Goal: Information Seeking & Learning: Find specific fact

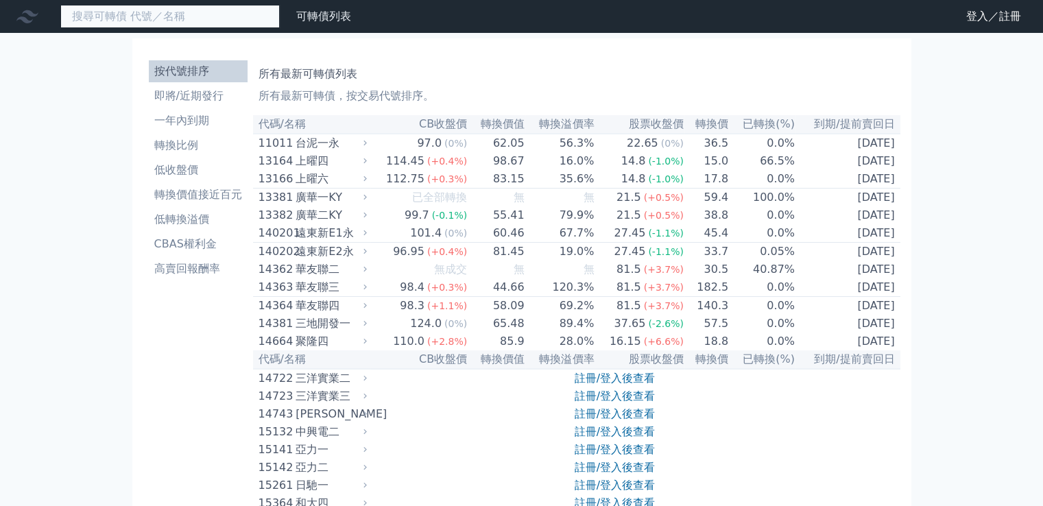
click at [213, 23] on input at bounding box center [169, 16] width 219 height 23
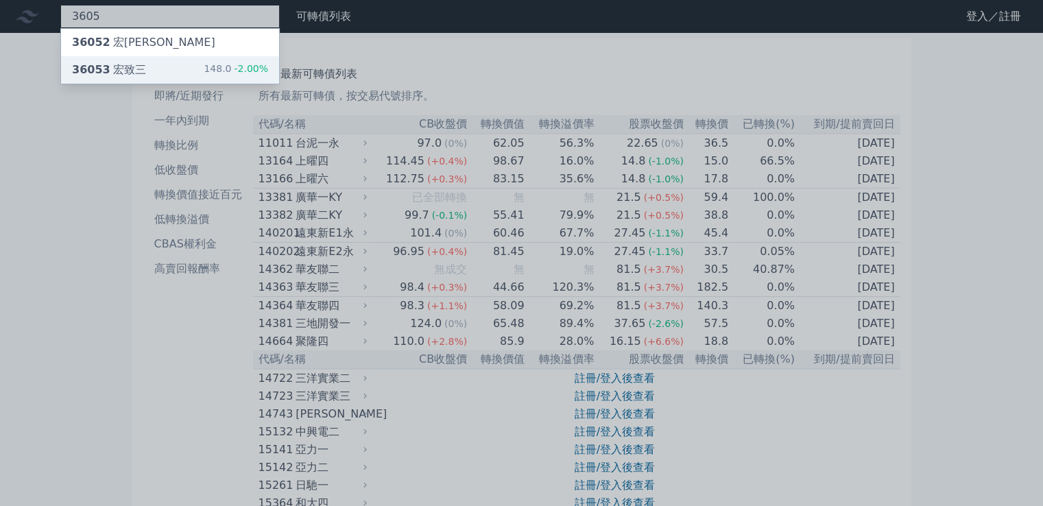
type input "3605"
click at [240, 73] on span "-2.00%" at bounding box center [249, 68] width 37 height 11
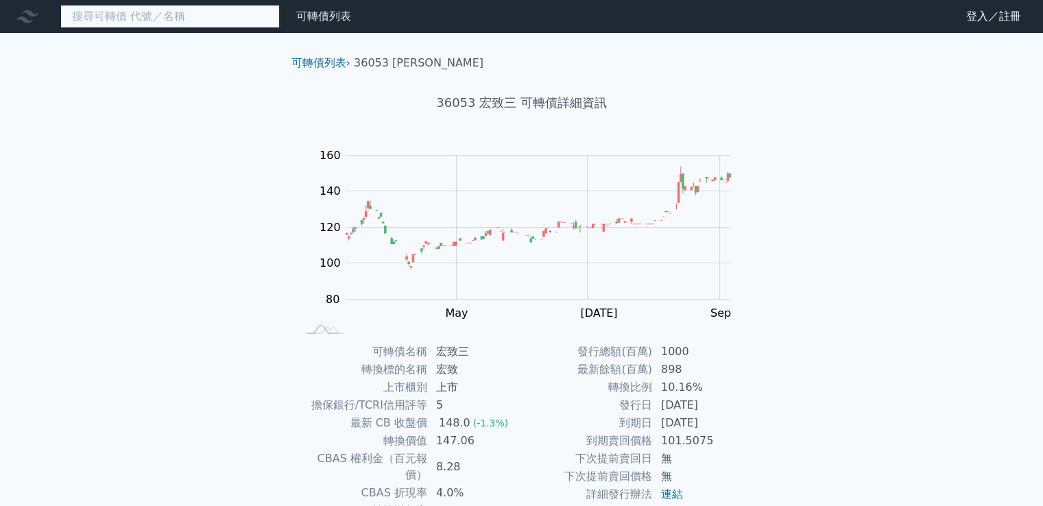
click at [225, 15] on input at bounding box center [169, 16] width 219 height 23
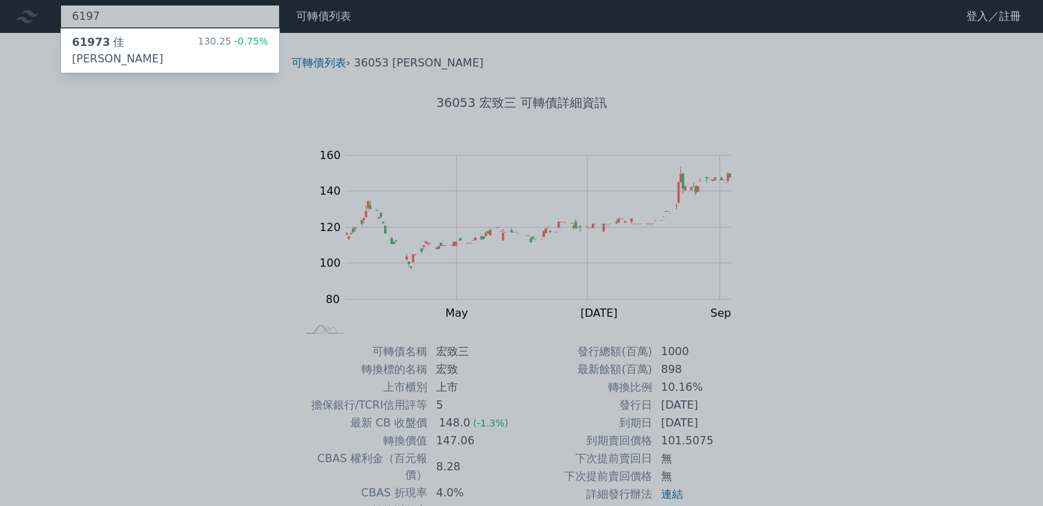
type input "6197"
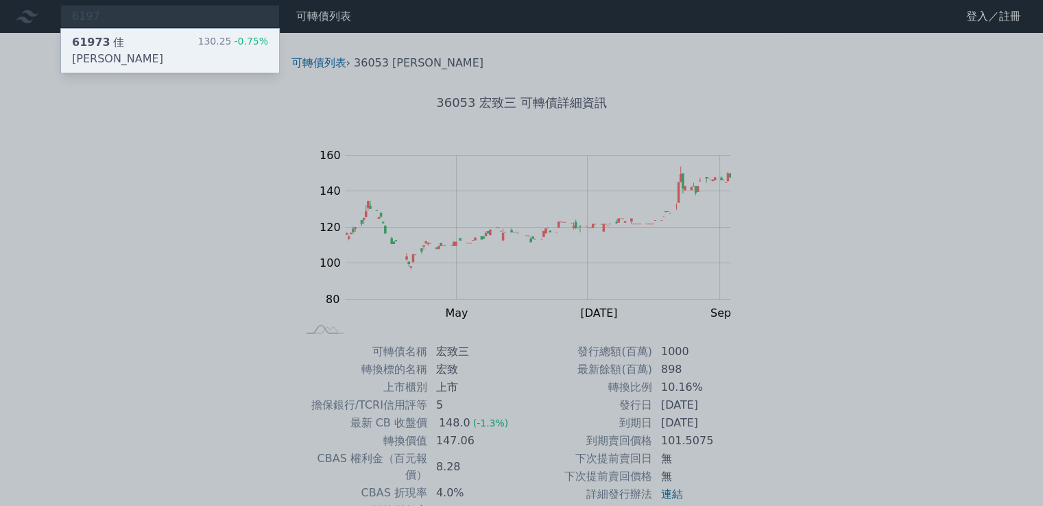
click at [141, 40] on div "61973 佳[PERSON_NAME]" at bounding box center [134, 50] width 125 height 33
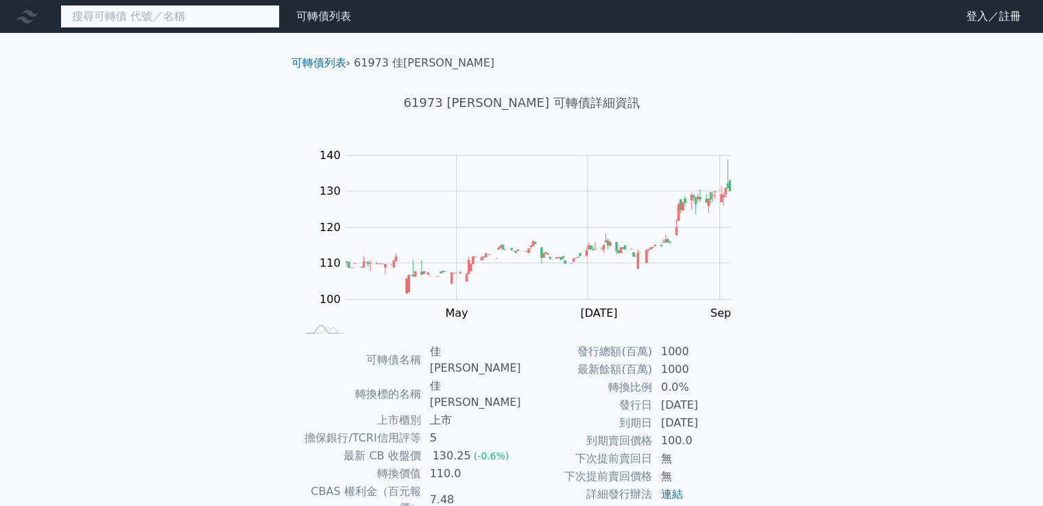
click at [259, 20] on input at bounding box center [169, 16] width 219 height 23
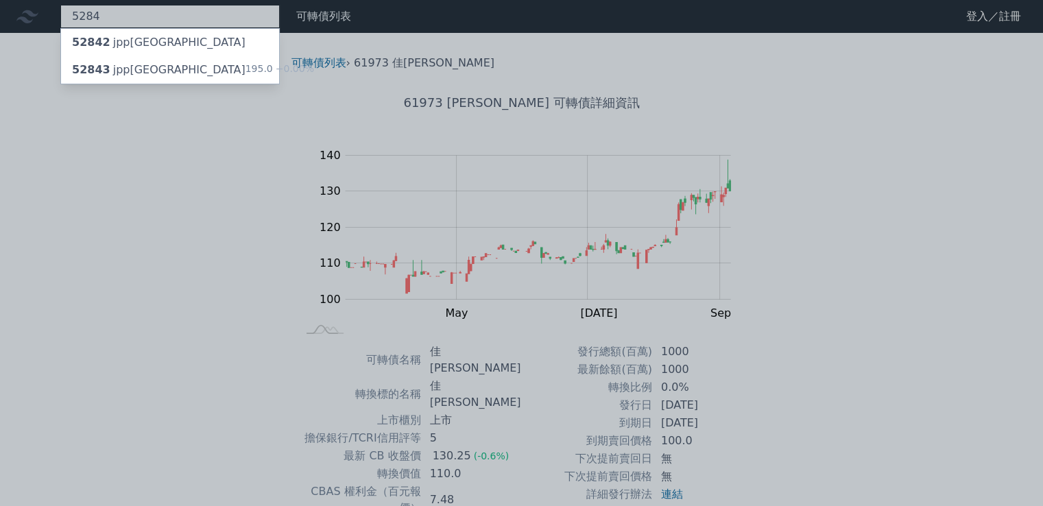
type input "5284"
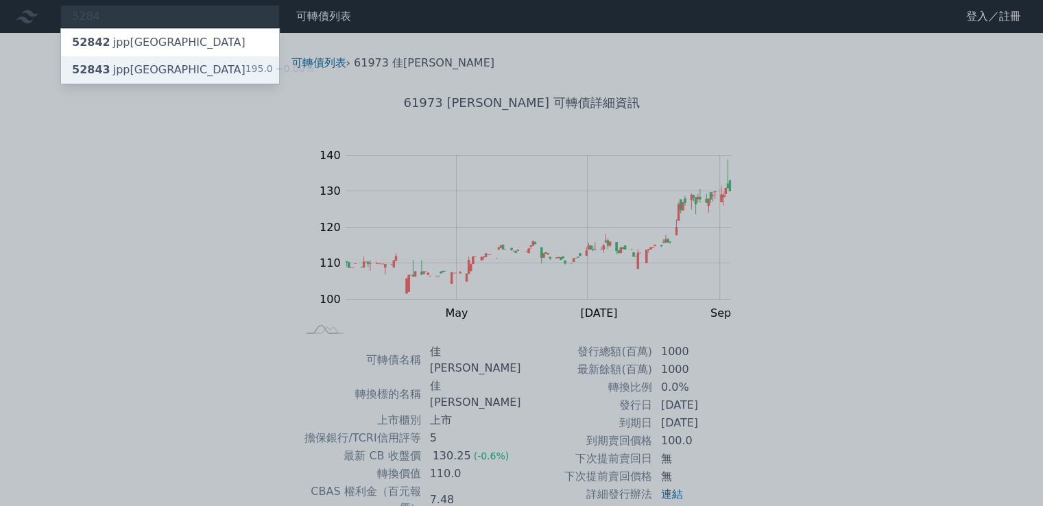
click at [250, 59] on div "52843 jpp三KY 195.0 +0.00%" at bounding box center [170, 69] width 218 height 27
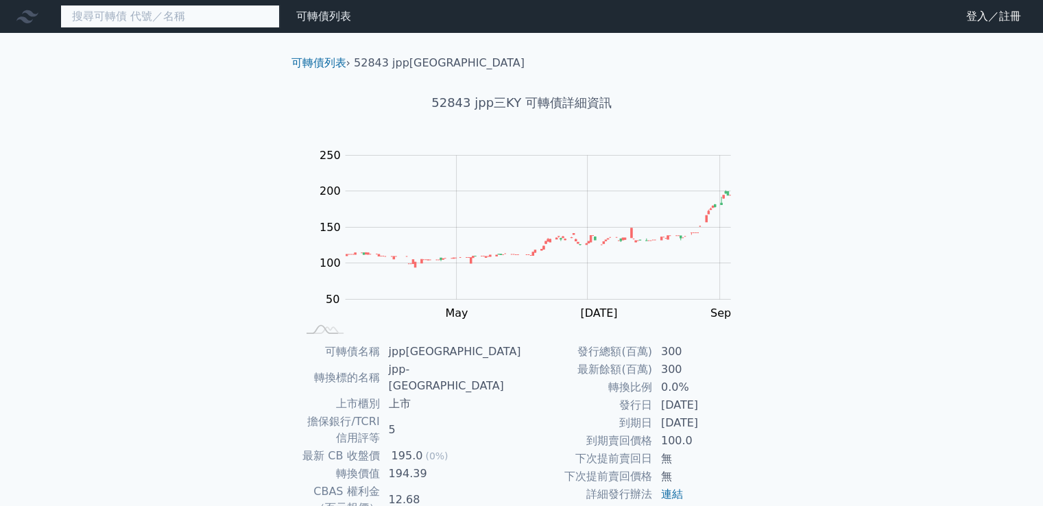
click at [217, 14] on input at bounding box center [169, 16] width 219 height 23
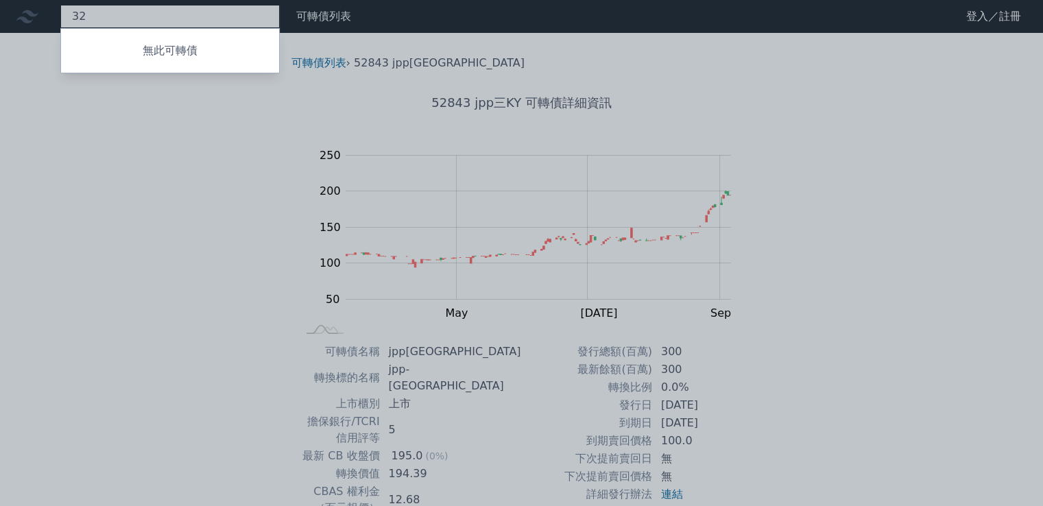
type input "3"
type input "8"
